Goal: Task Accomplishment & Management: Complete application form

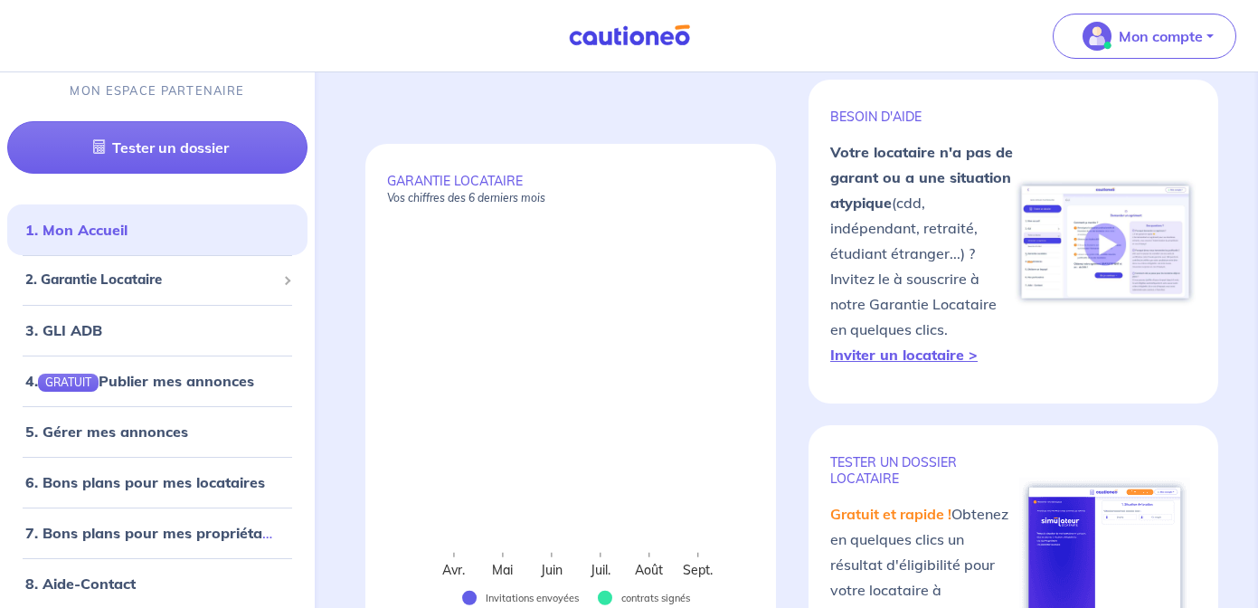
scroll to position [109, 0]
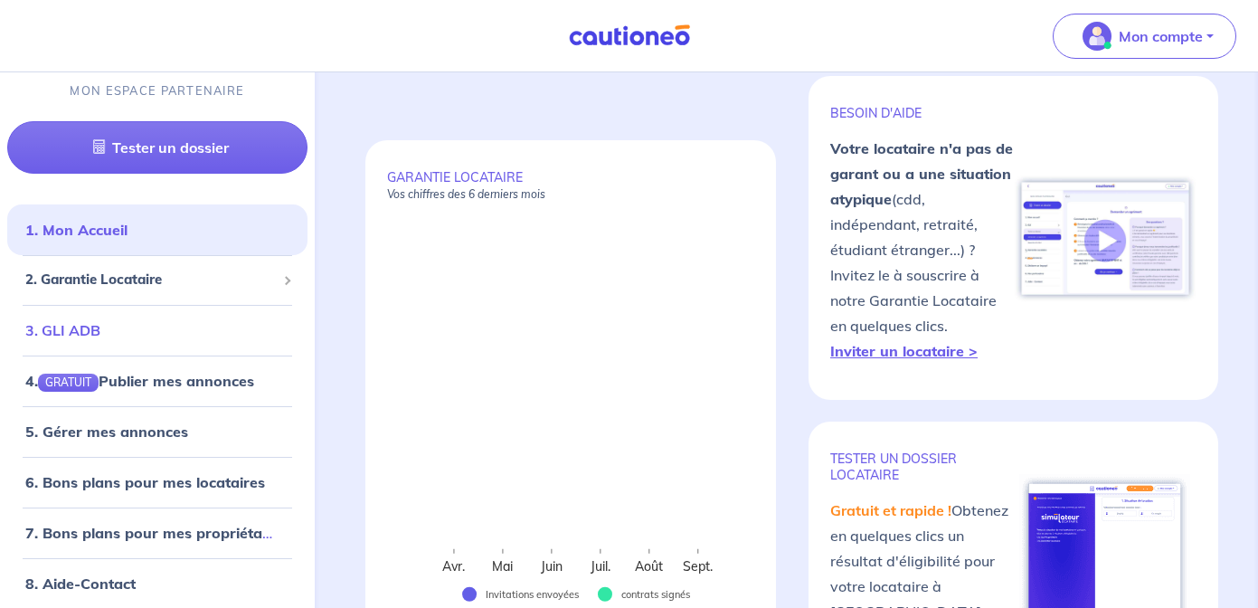
click at [79, 334] on link "3. GLI ADB" at bounding box center [62, 330] width 75 height 18
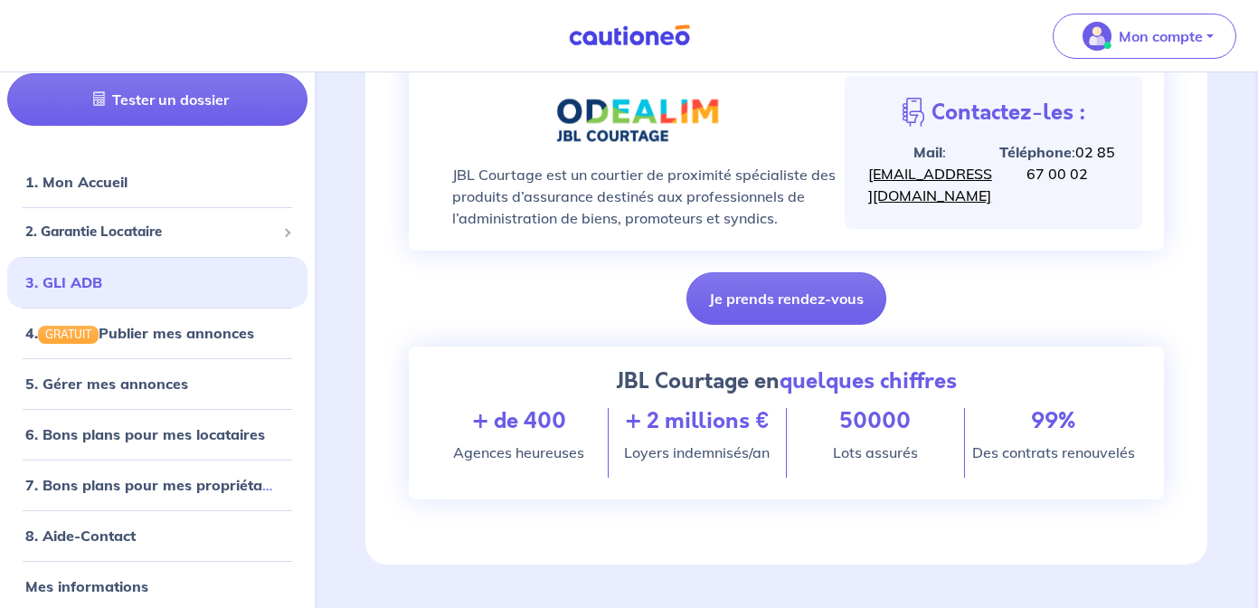
scroll to position [60, 0]
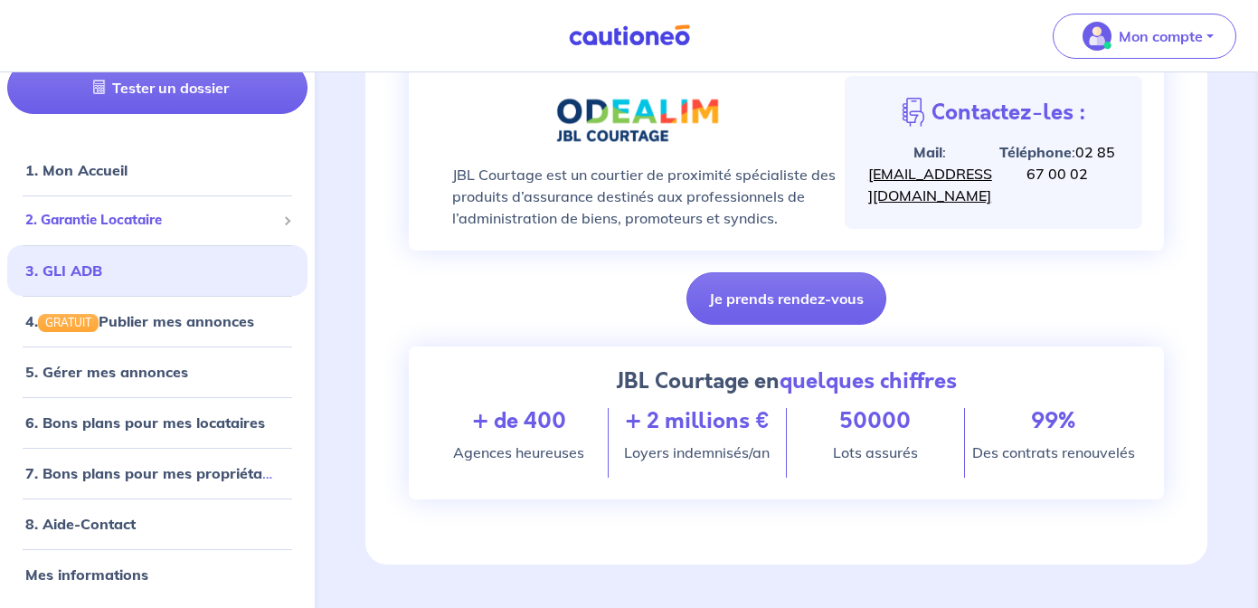
click at [138, 212] on span "2. Garantie Locataire" at bounding box center [150, 220] width 251 height 21
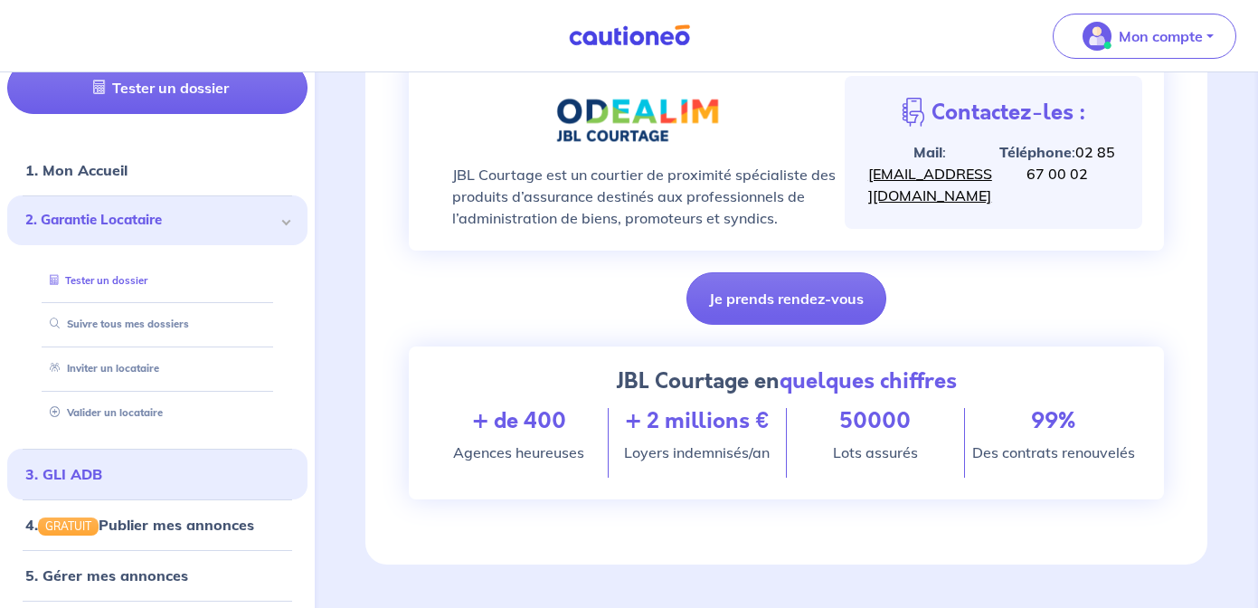
click at [129, 283] on link "Tester un dossier" at bounding box center [95, 280] width 105 height 13
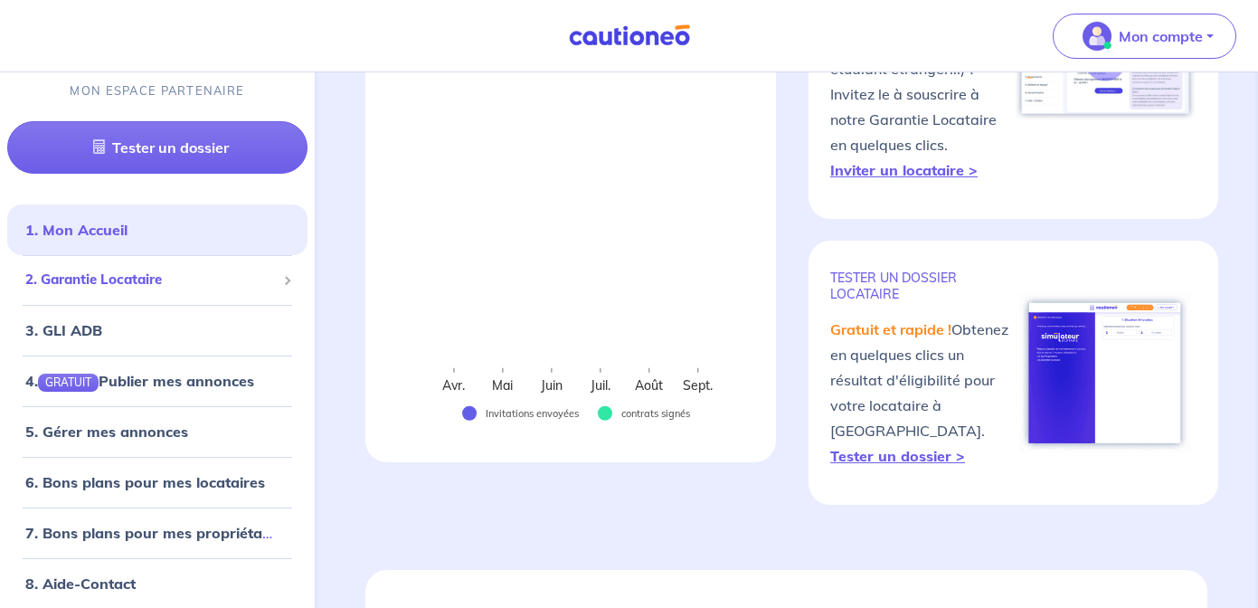
scroll to position [326, 0]
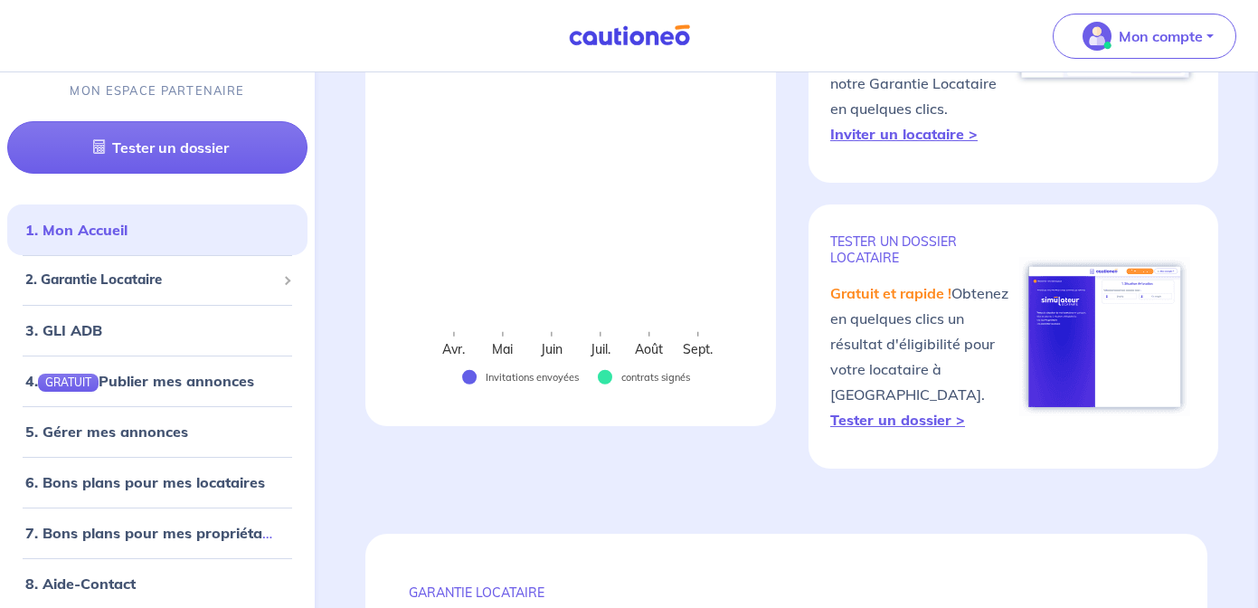
click at [324, 352] on div "GARANTIE LOCATAIRE Vos chiffres des 6 derniers mois Avr. Mai Juin Juil. Août Se…" at bounding box center [786, 571] width 929 height 1425
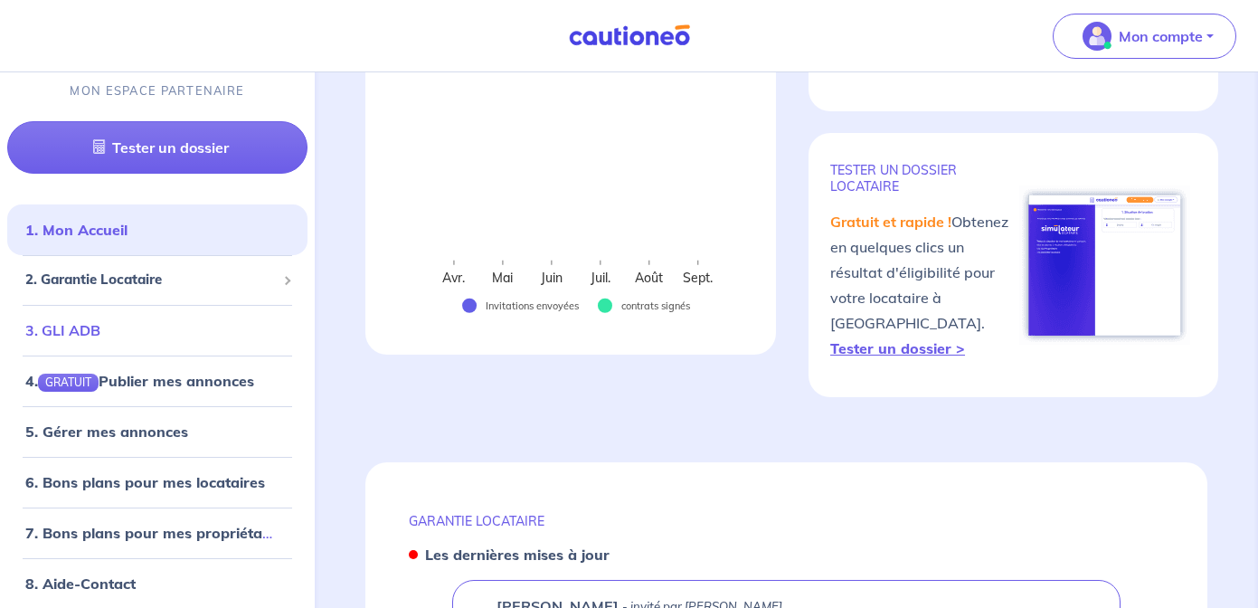
scroll to position [398, 0]
click at [100, 328] on link "3. GLI ADB" at bounding box center [62, 330] width 75 height 18
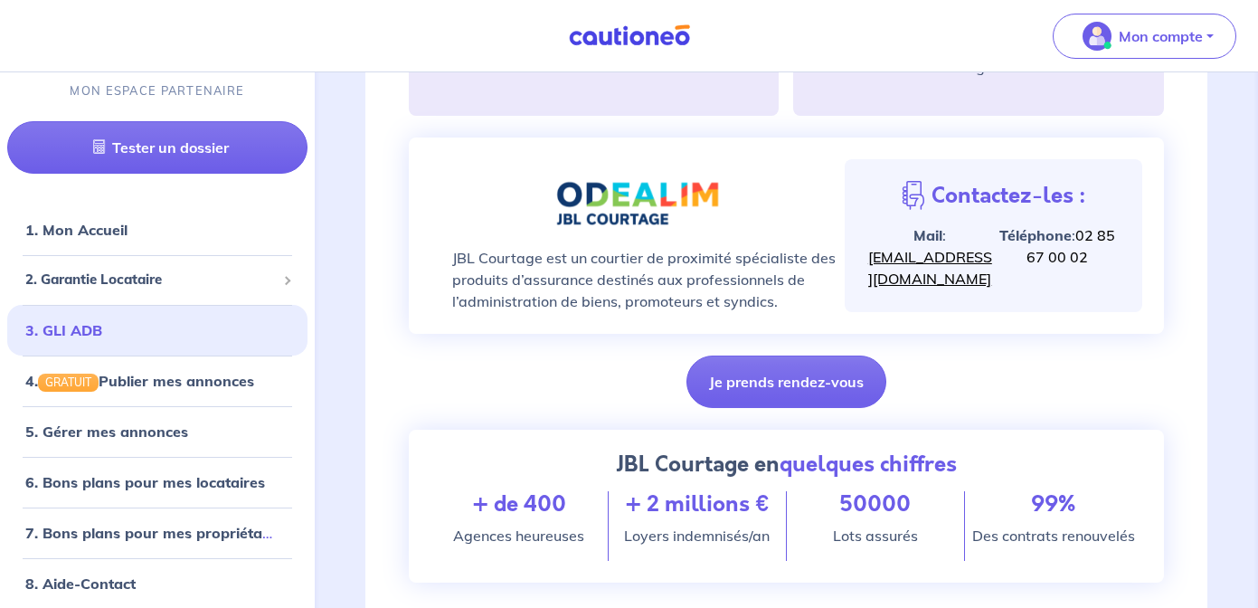
scroll to position [832, 0]
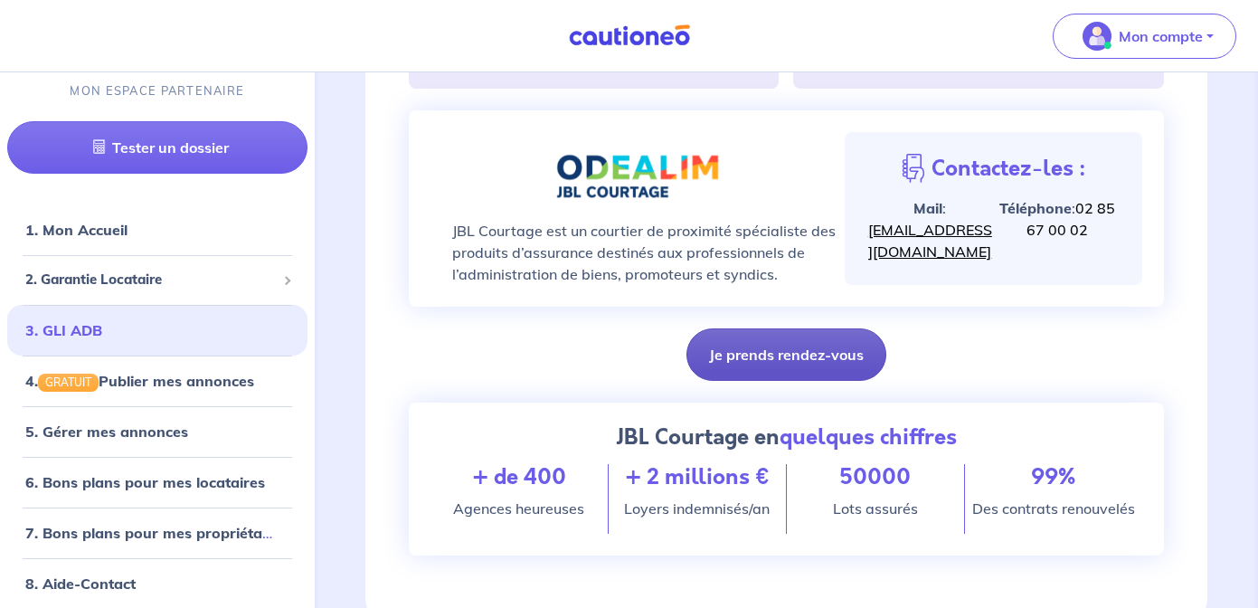
click at [821, 355] on button "Je prends rendez-vous" at bounding box center [786, 354] width 200 height 52
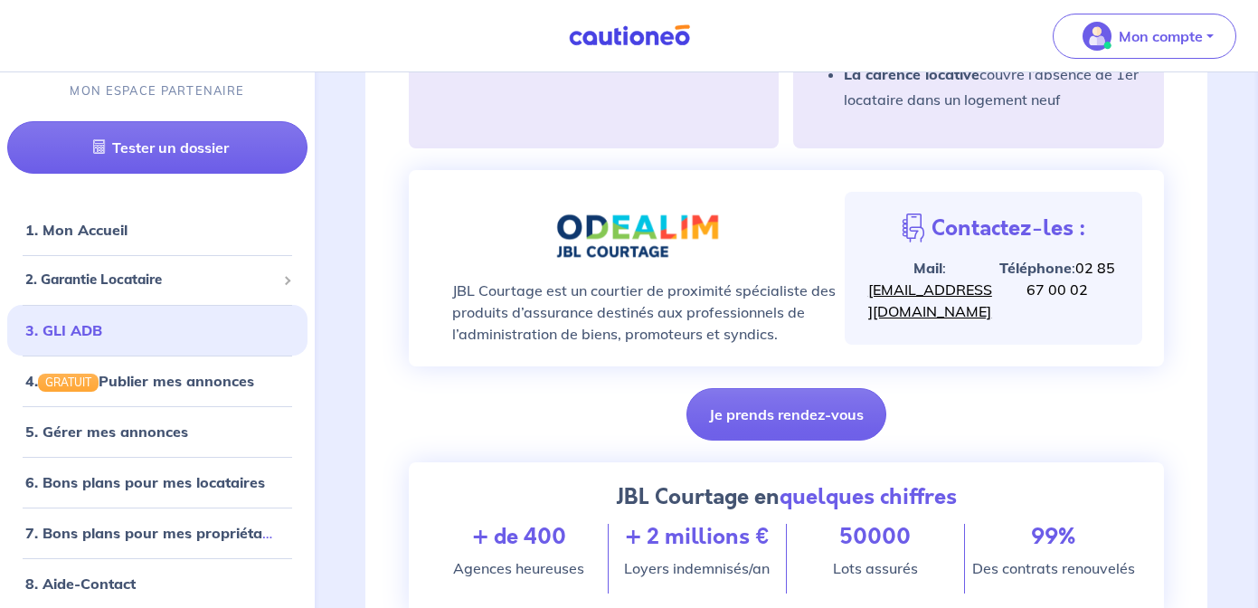
scroll to position [780, 0]
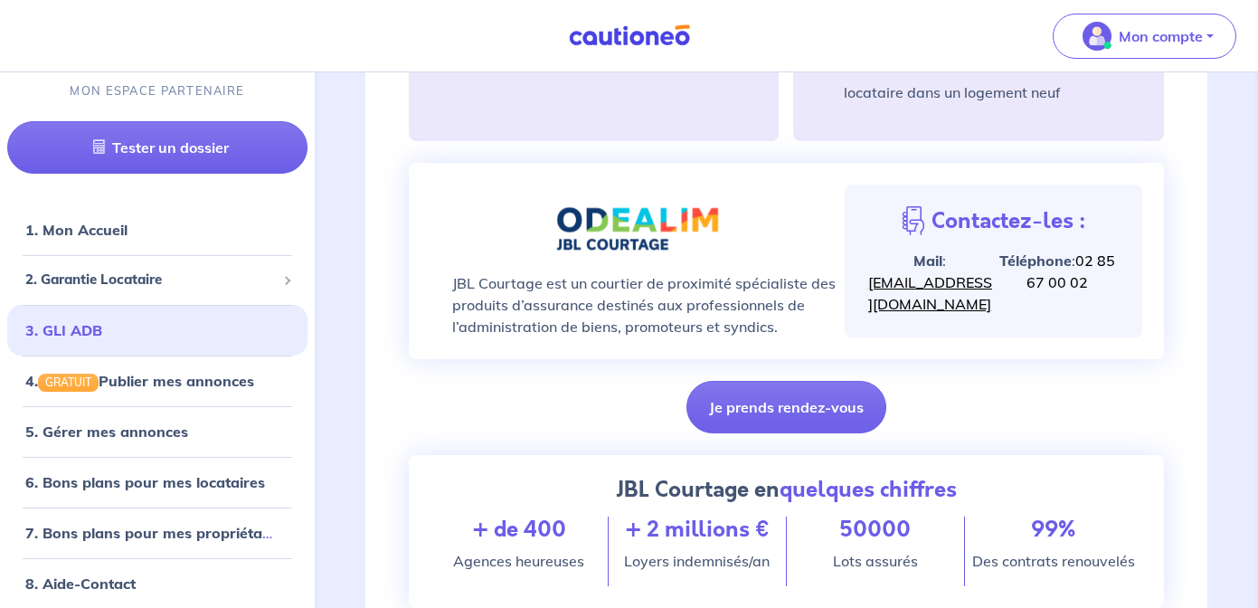
click at [799, 216] on div "JBL Courtage est un courtier de proximité spécialiste des produits d’assurance …" at bounding box center [637, 260] width 414 height 153
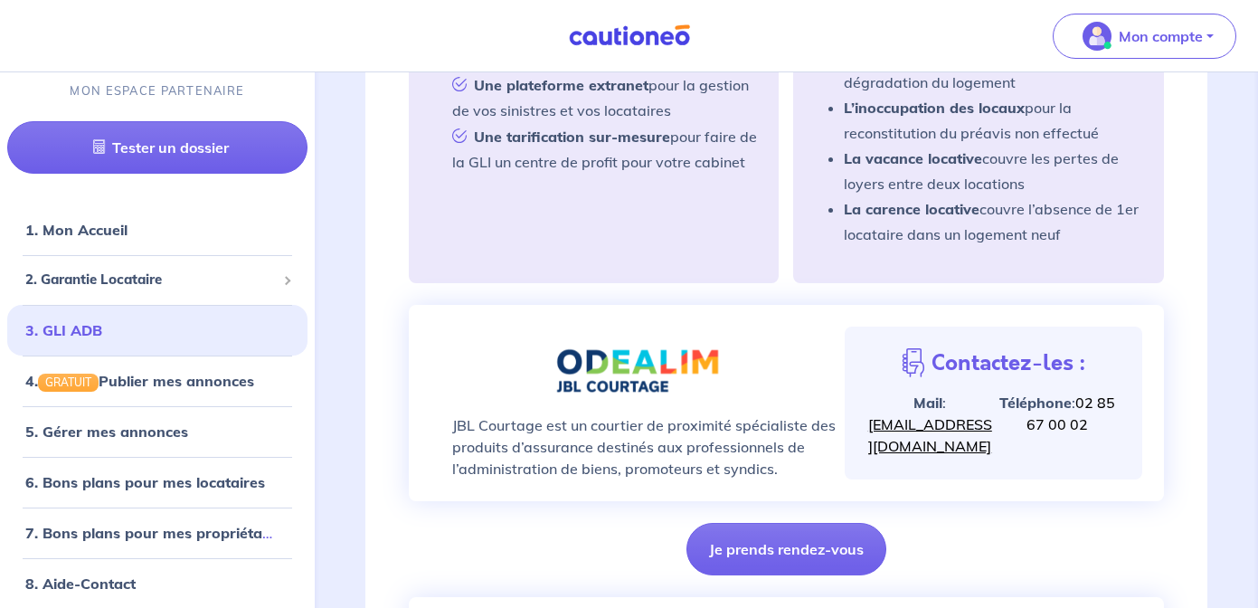
scroll to position [635, 0]
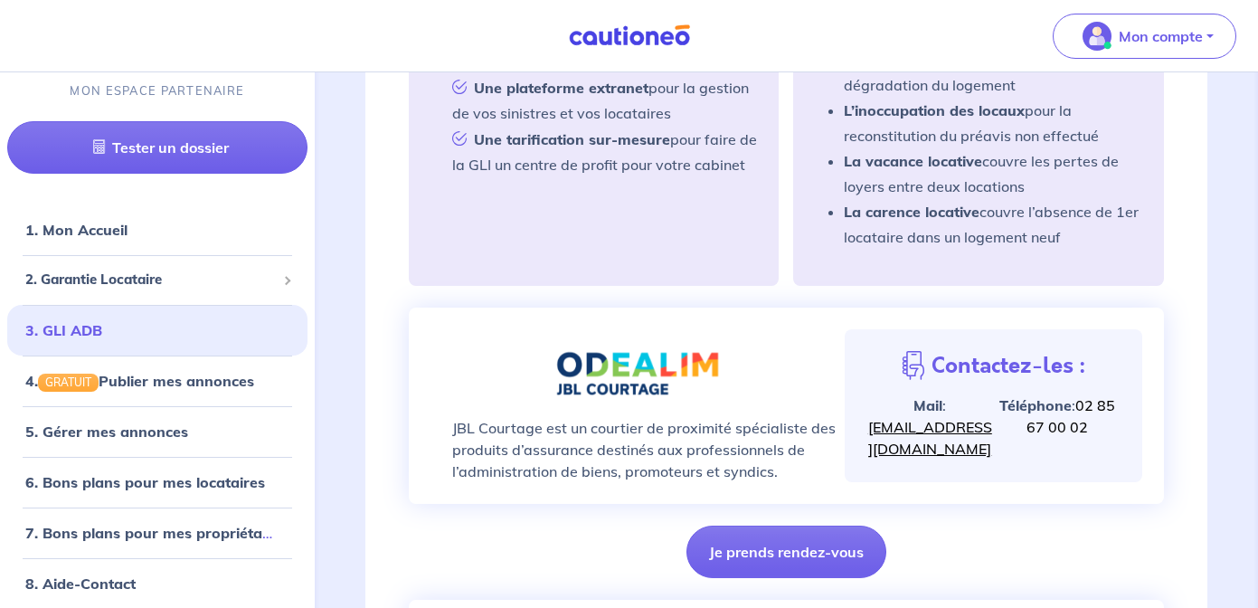
click at [717, 473] on p "JBL Courtage est un courtier de proximité spécialiste des produits d’assurance …" at bounding box center [648, 449] width 392 height 65
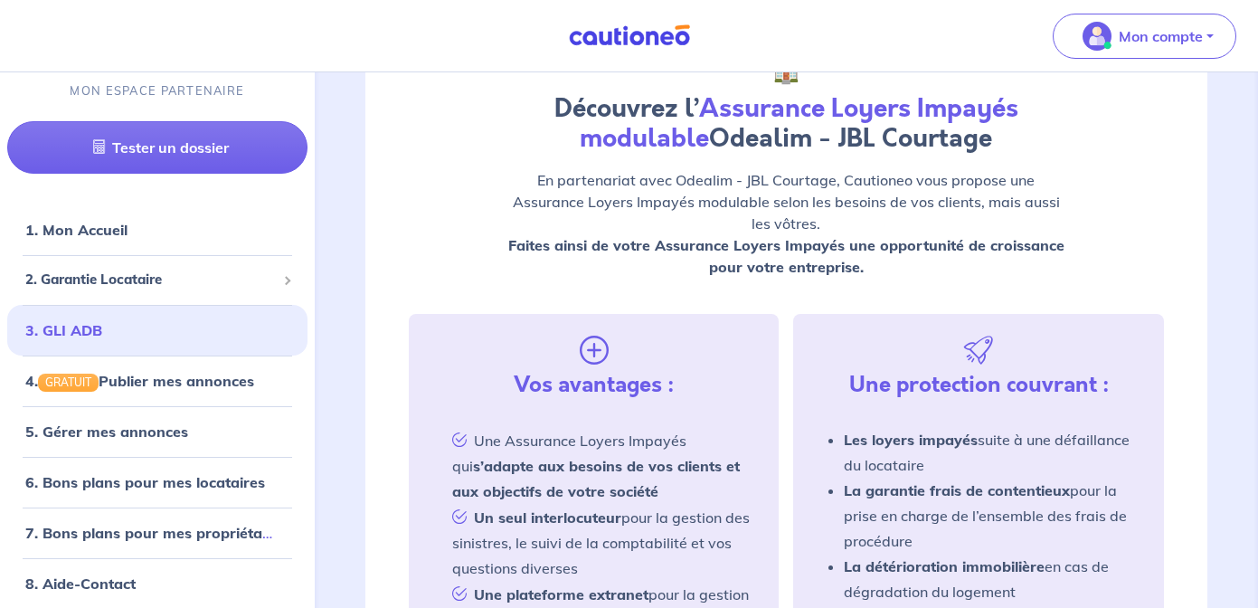
scroll to position [60, 0]
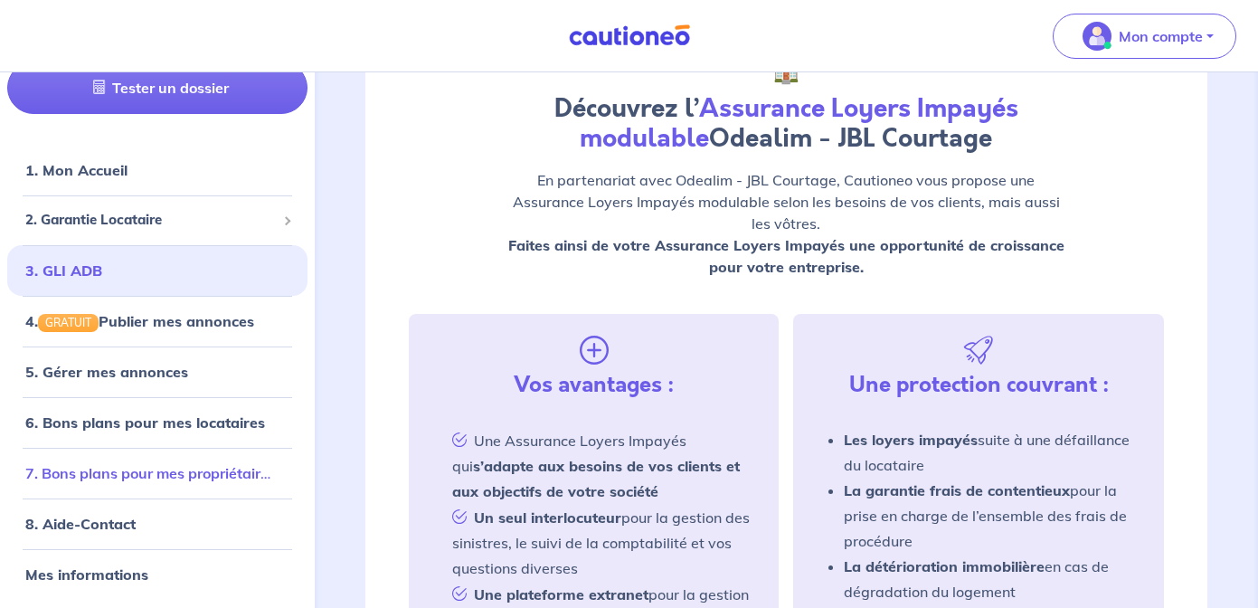
click at [206, 479] on link "7. Bons plans pour mes propriétaires" at bounding box center [150, 473] width 251 height 18
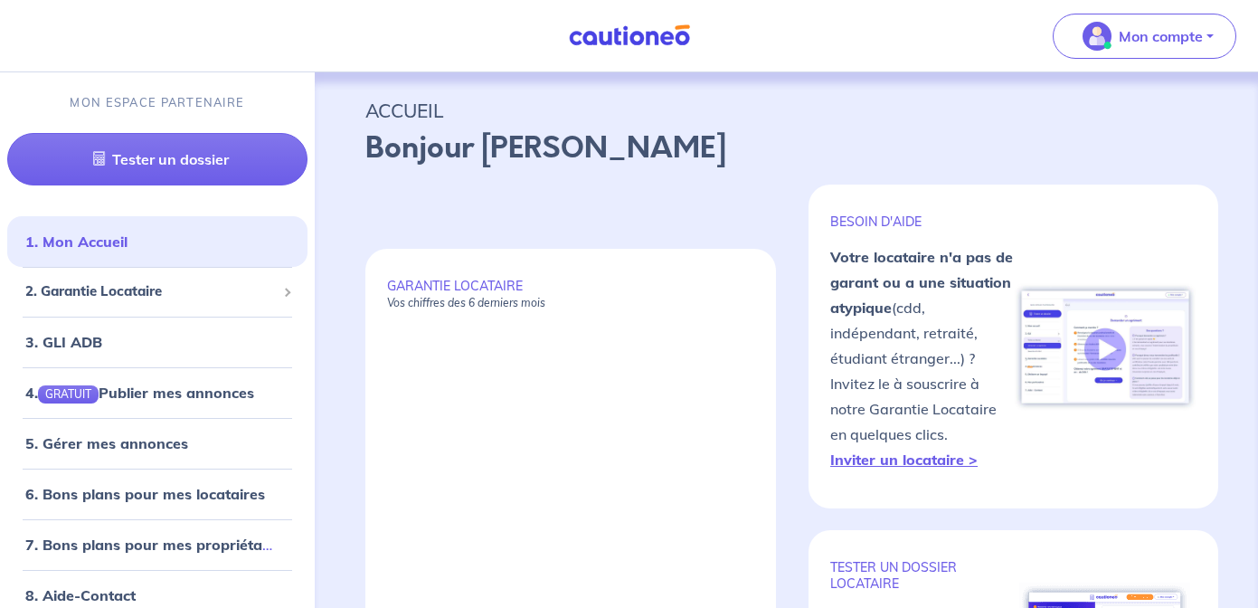
click at [658, 231] on div "GARANTIE LOCATAIRE Vos chiffres des 6 derniers mois Avr. Mai Juin Juil. Août Se…" at bounding box center [786, 499] width 842 height 631
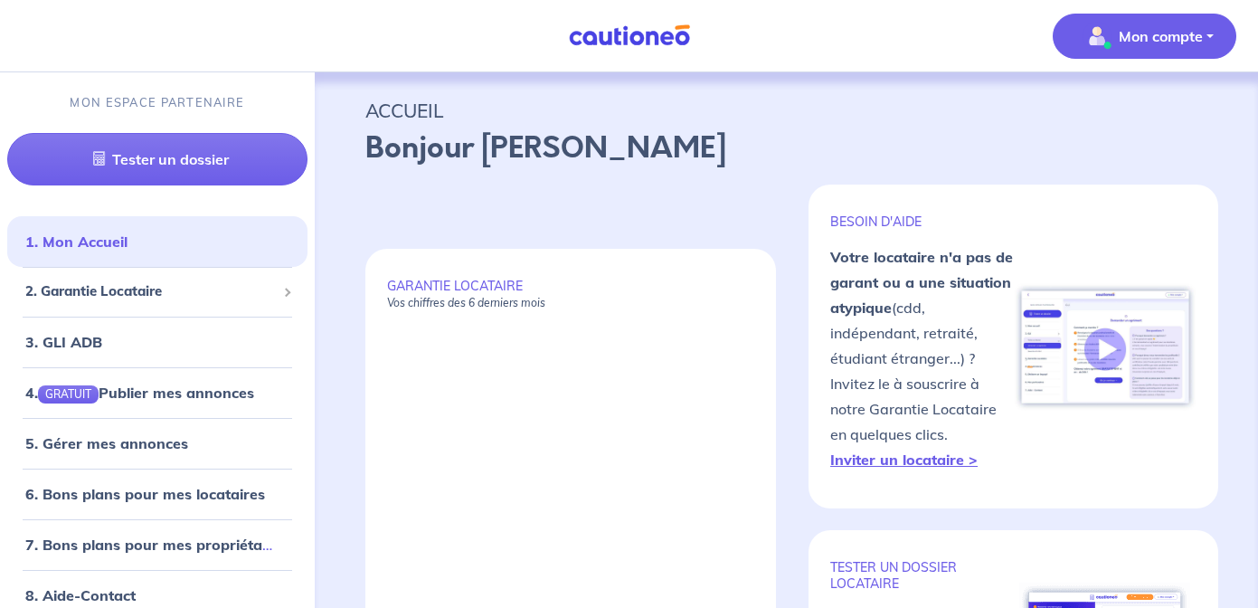
click at [1163, 37] on p "Mon compte" at bounding box center [1161, 36] width 84 height 22
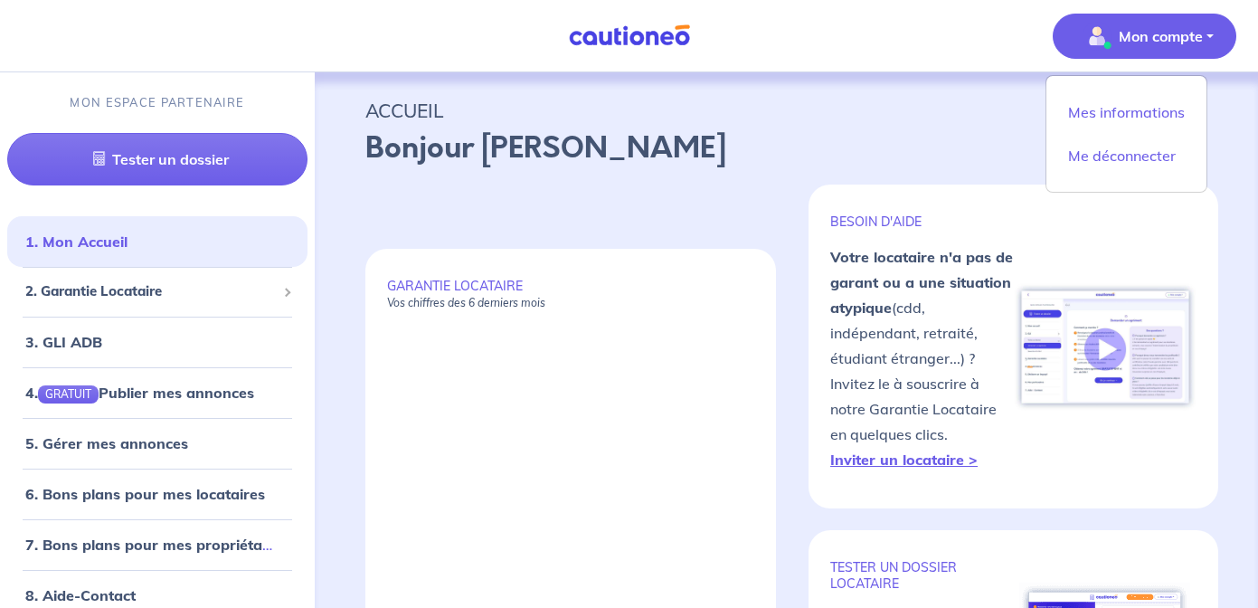
click at [809, 190] on div "BESOIN D'AIDE Votre locataire n'a pas de garant ou a une situation atypique (cd…" at bounding box center [1013, 499] width 410 height 631
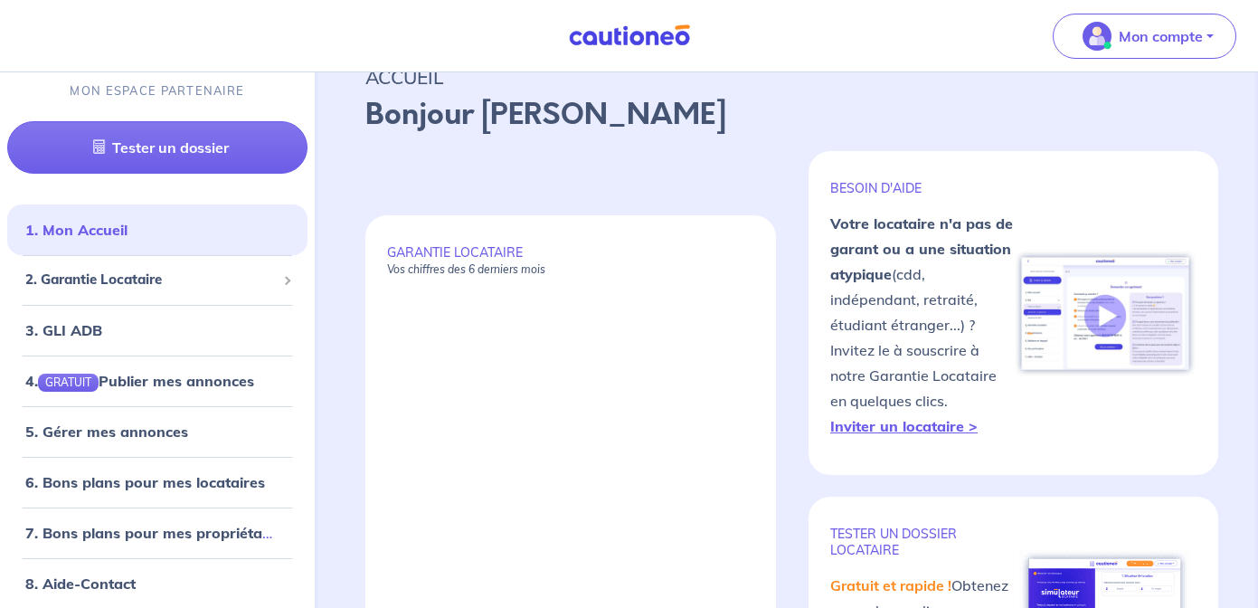
scroll to position [36, 0]
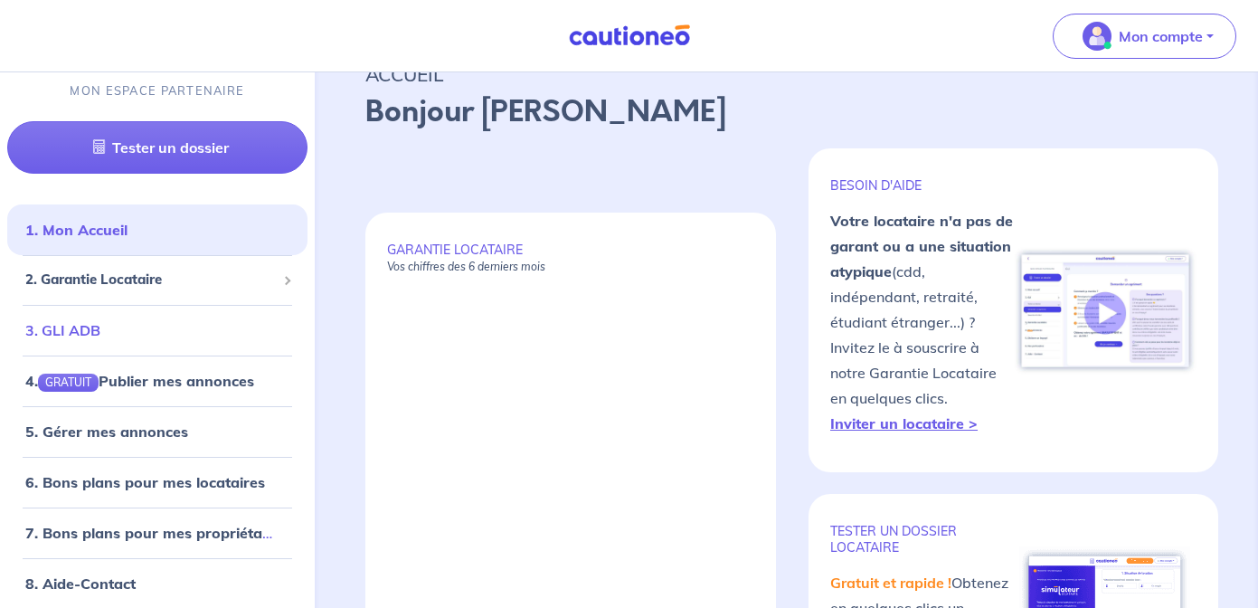
click at [100, 324] on link "3. GLI ADB" at bounding box center [62, 330] width 75 height 18
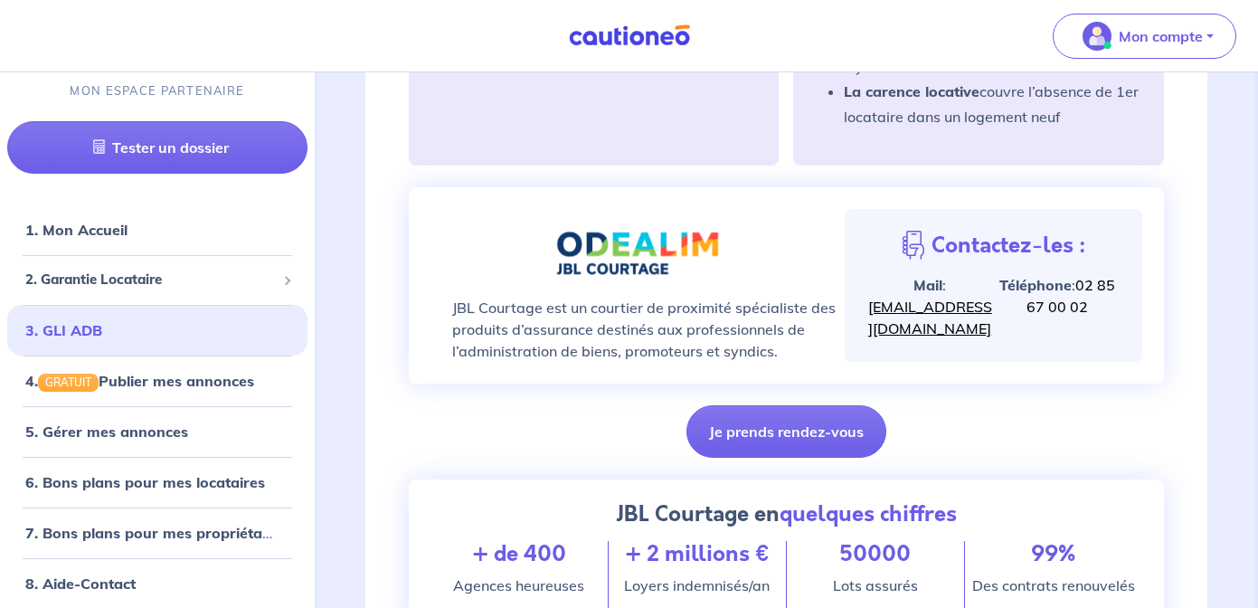
scroll to position [760, 0]
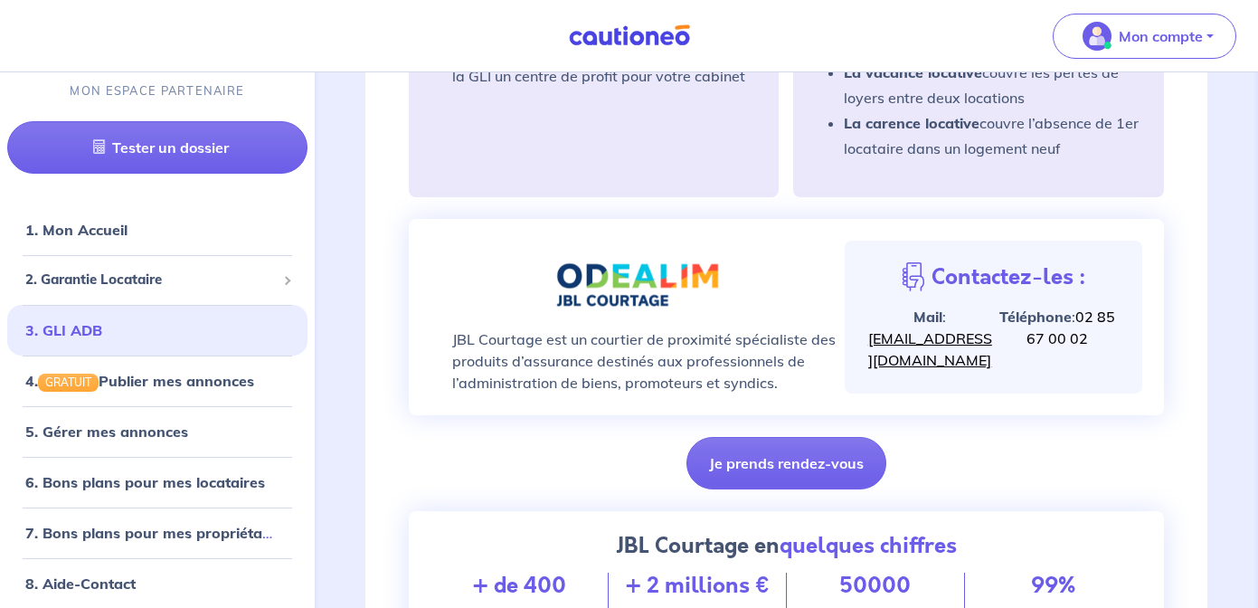
click at [335, 272] on div "GLI ADB 🏠 Découvrez l’ Assurance Loyers Impayés modulable Odealim - JBL Courtag…" at bounding box center [786, 72] width 929 height 1402
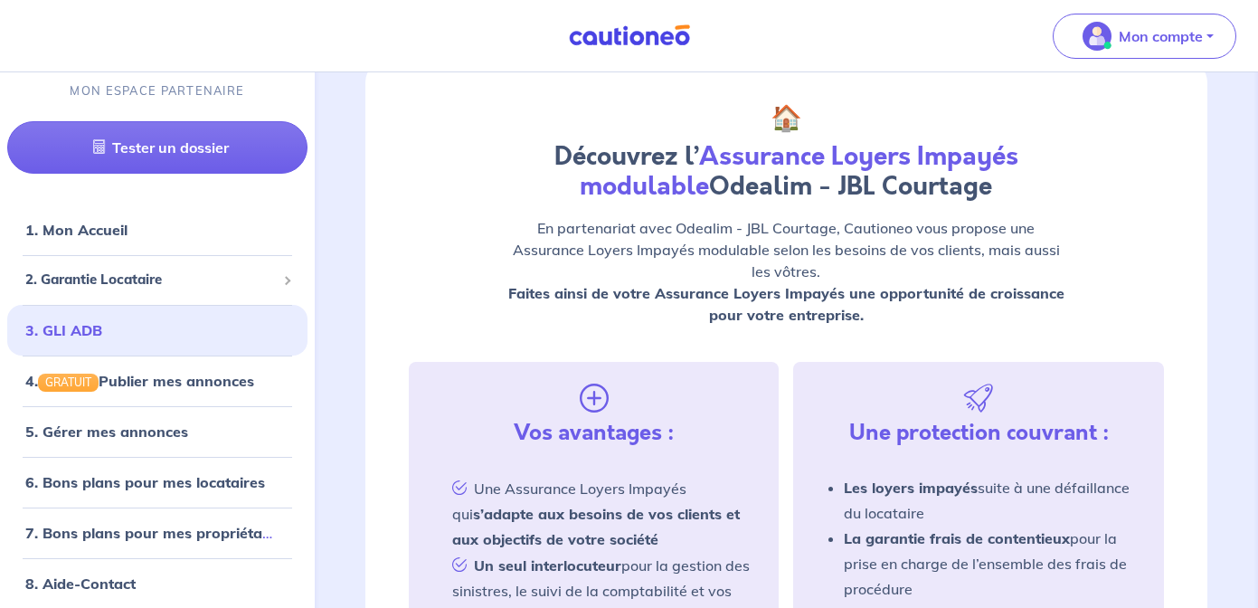
scroll to position [0, 0]
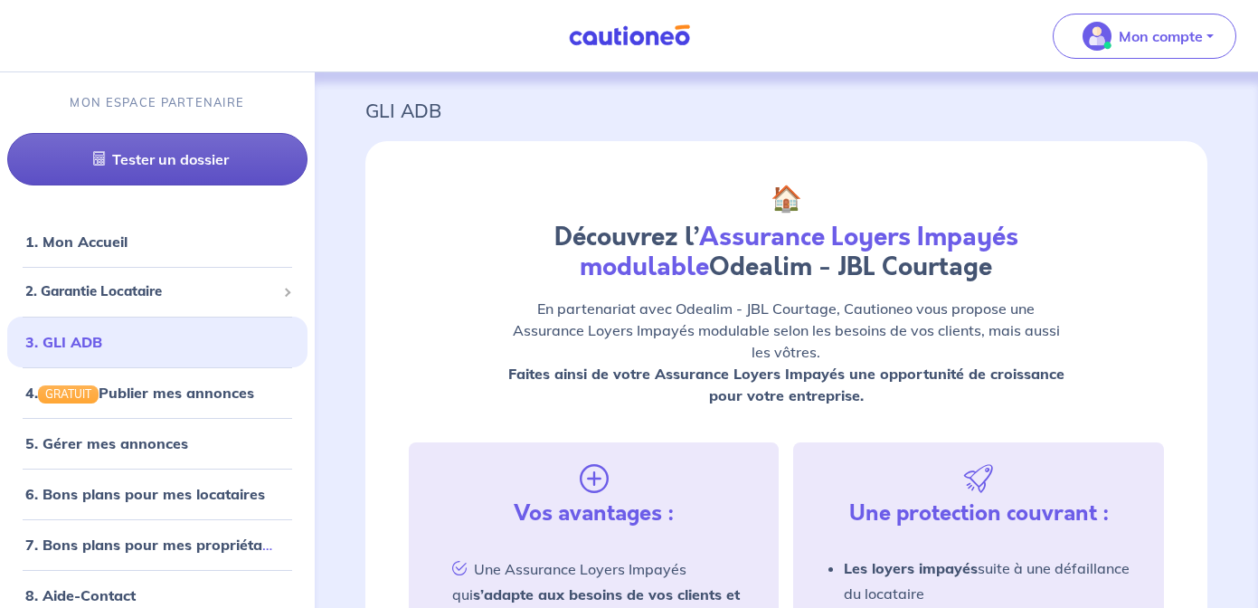
click at [146, 162] on link "Tester un dossier" at bounding box center [157, 159] width 300 height 52
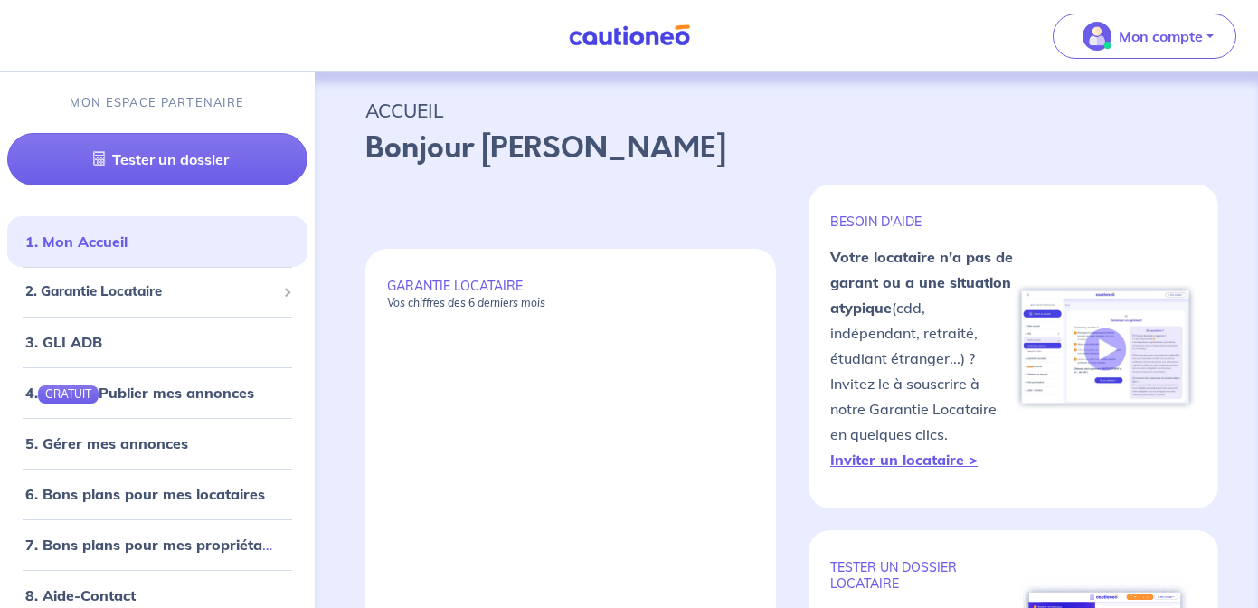
click at [380, 228] on div "GARANTIE LOCATAIRE Vos chiffres des 6 derniers mois Avr. Mai Juin Juil. Août Se…" at bounding box center [786, 499] width 842 height 631
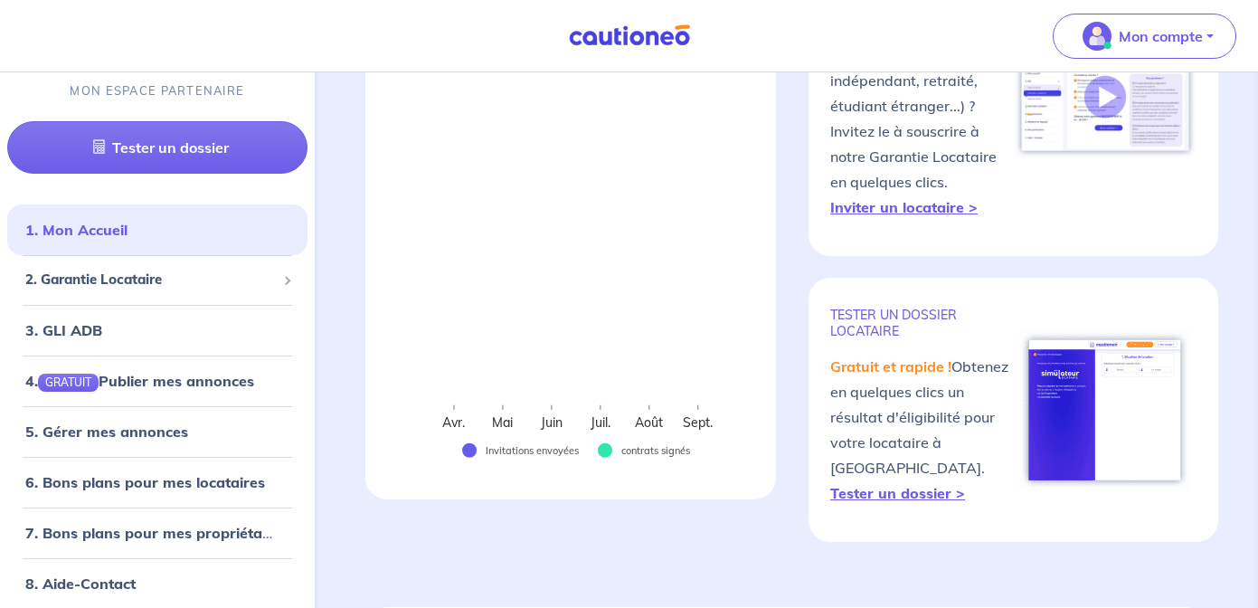
scroll to position [253, 0]
click at [160, 430] on link "5. Gérer mes annonces" at bounding box center [103, 431] width 156 height 18
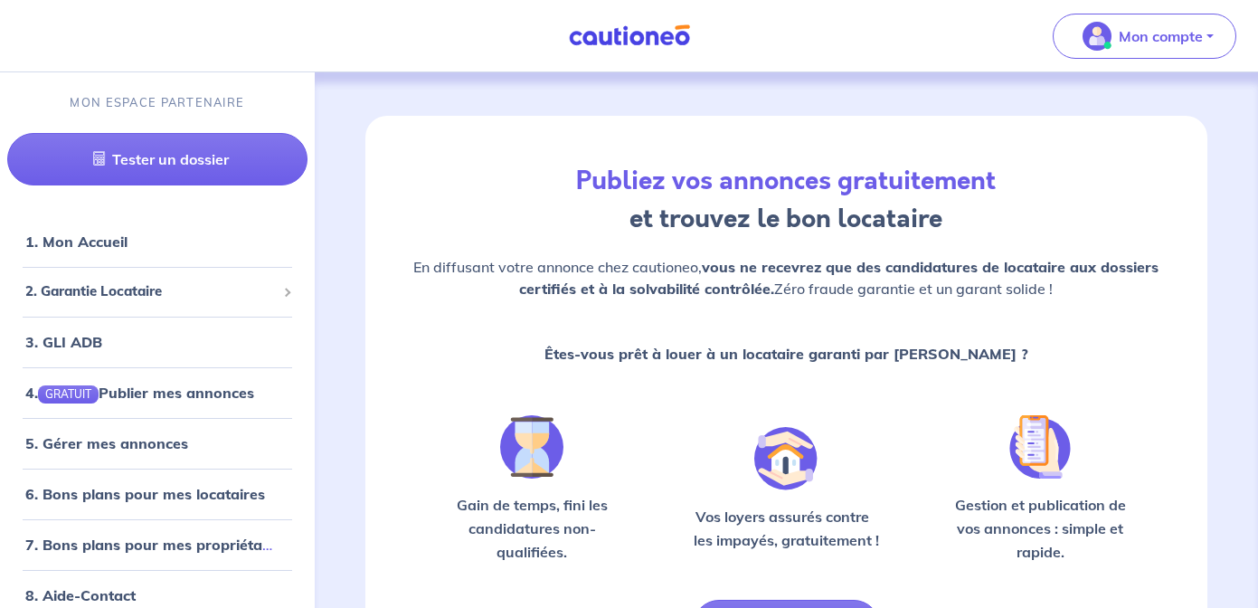
click at [496, 269] on p "En diffusant votre annonce chez cautioneo, vous ne recevrez que des candidature…" at bounding box center [786, 277] width 762 height 43
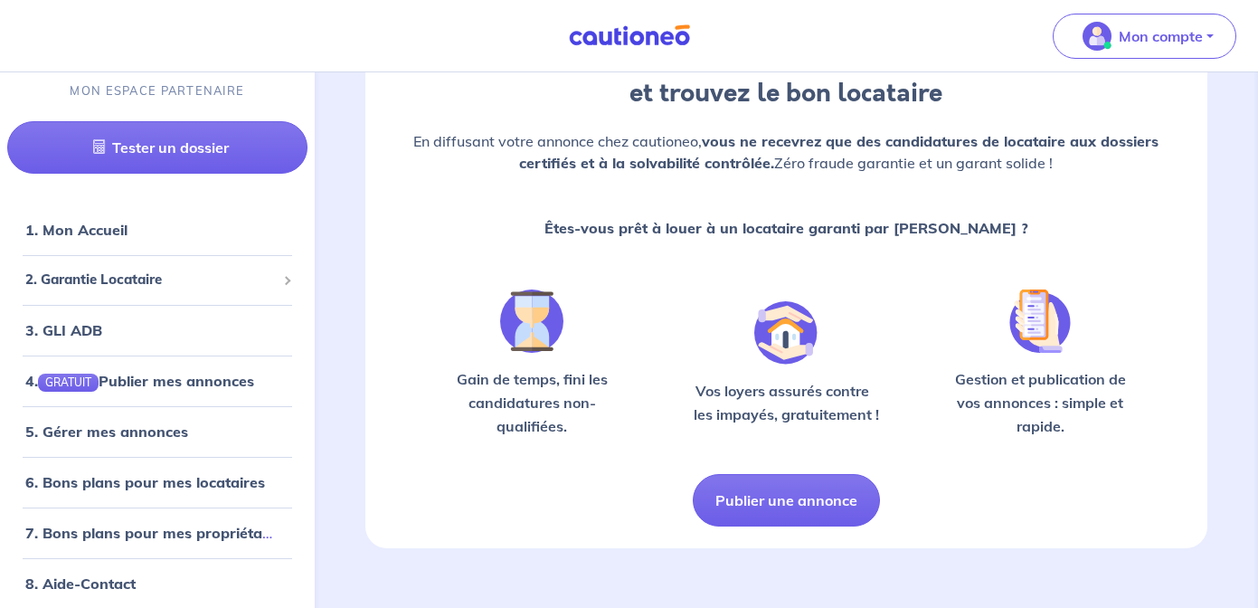
scroll to position [145, 0]
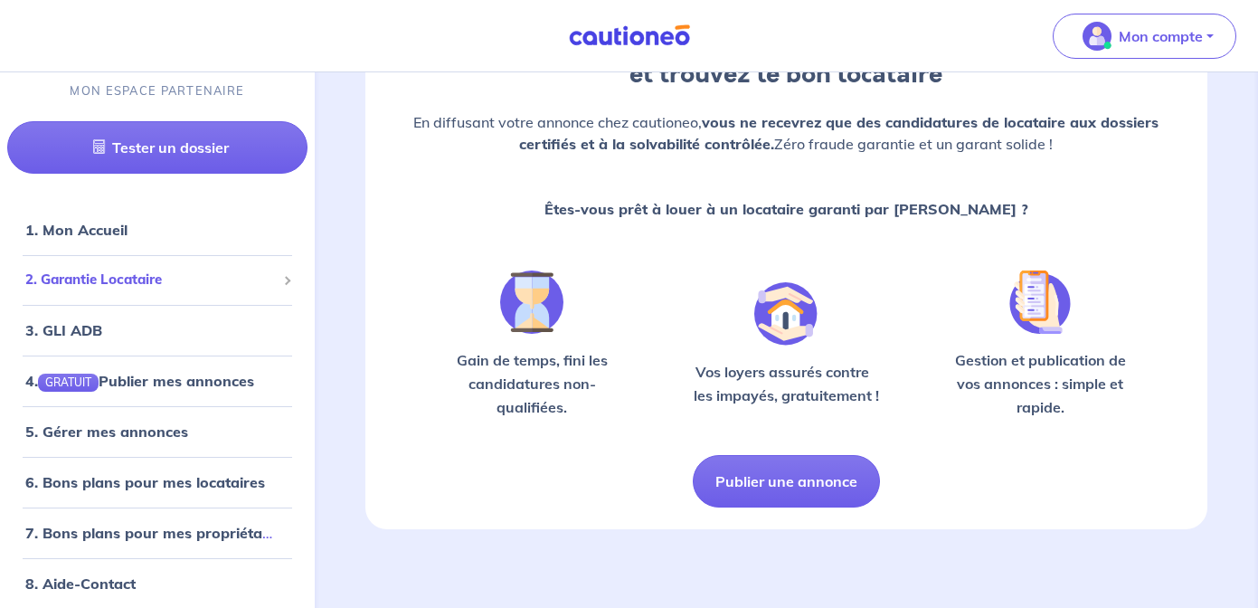
click at [98, 296] on div "2. Garantie Locataire" at bounding box center [157, 279] width 300 height 35
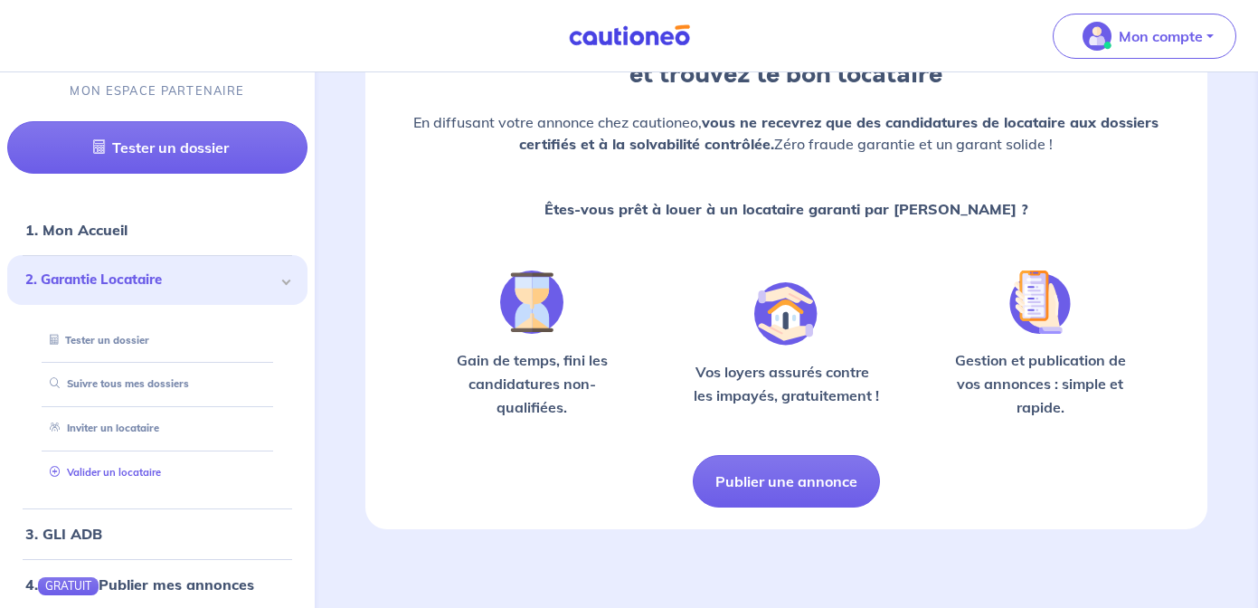
click at [103, 467] on link "Valider un locataire" at bounding box center [102, 472] width 118 height 13
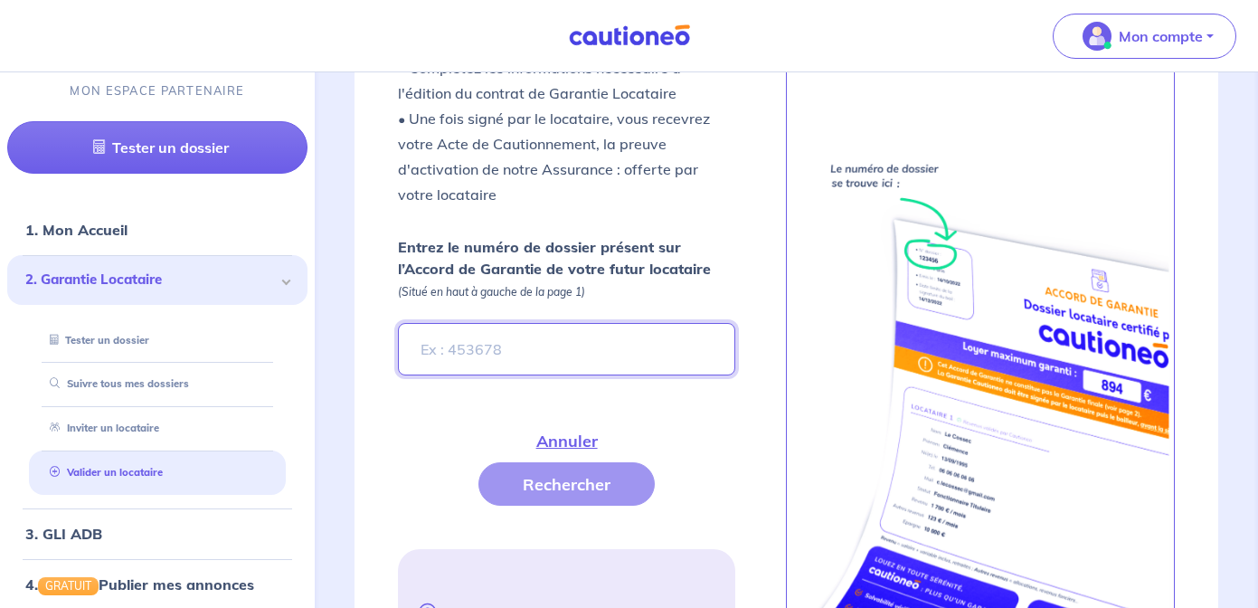
scroll to position [683, 0]
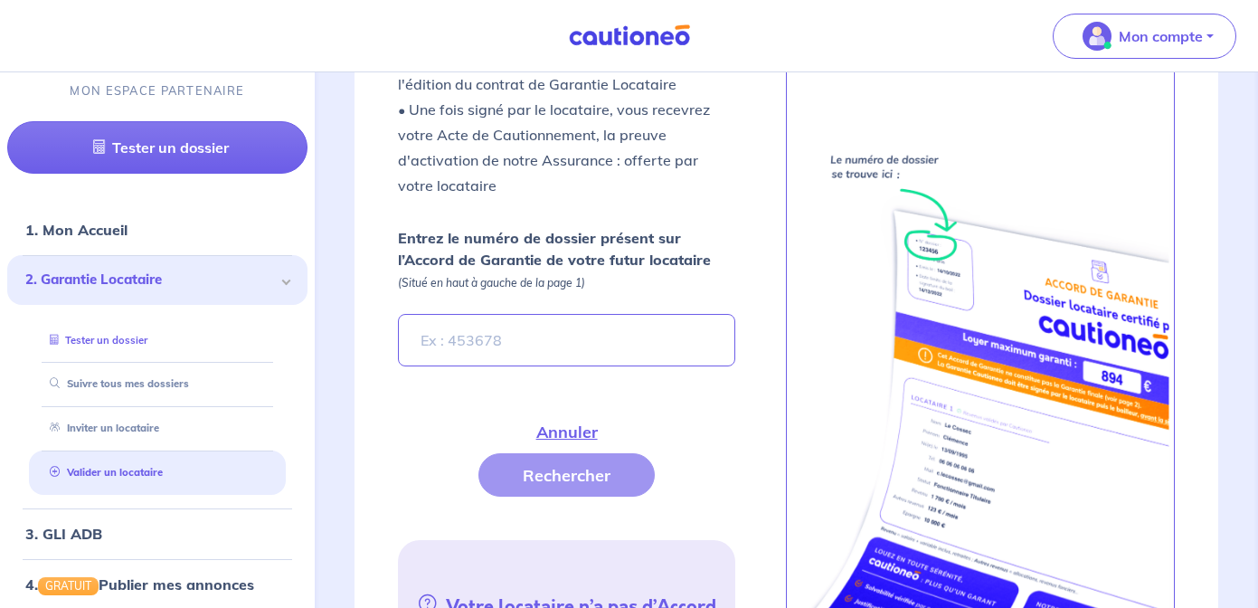
click at [117, 341] on link "Tester un dossier" at bounding box center [95, 340] width 105 height 13
